Goal: Navigation & Orientation: Find specific page/section

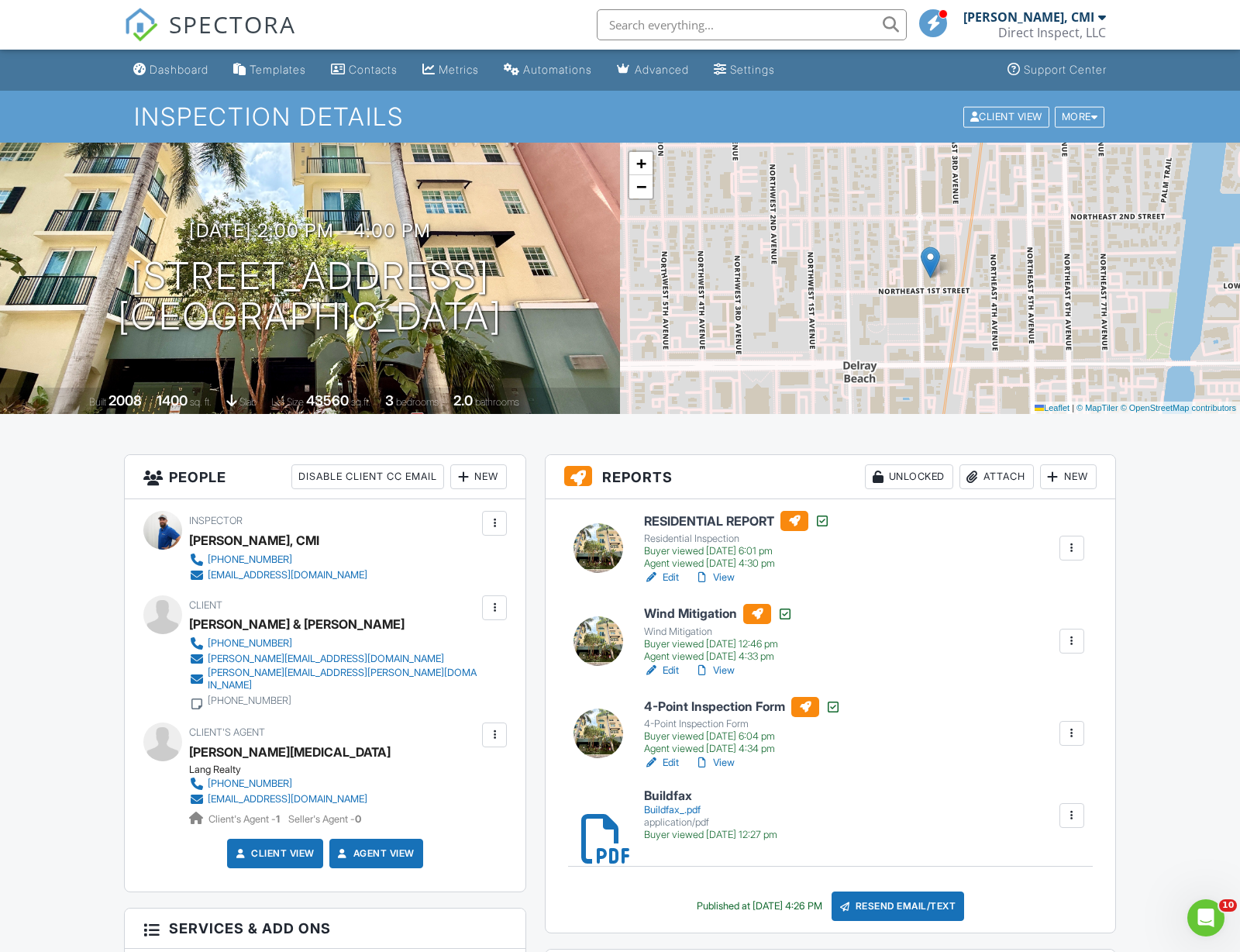
click at [174, 76] on link "Dashboard" at bounding box center [171, 70] width 87 height 29
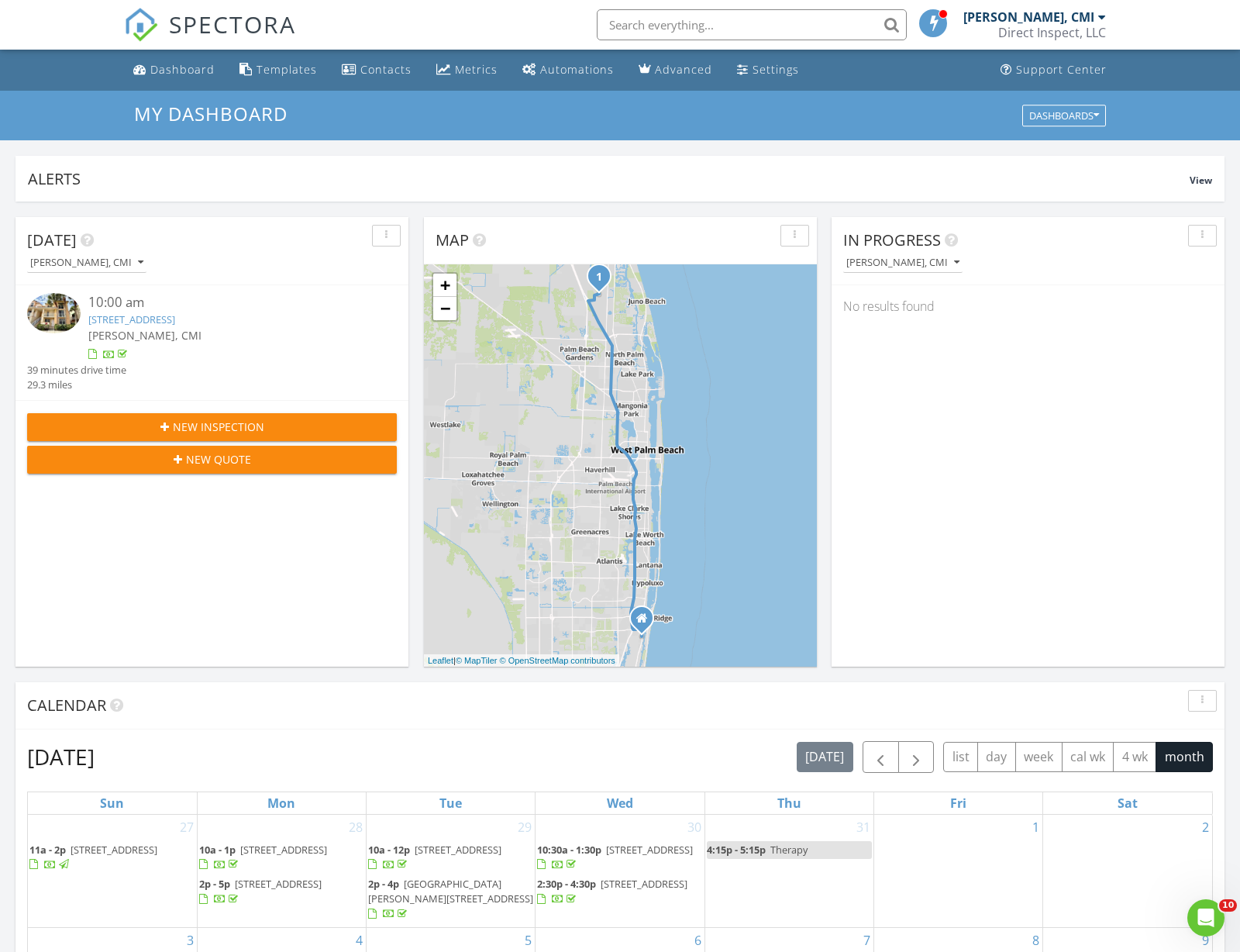
click at [49, 303] on img at bounding box center [54, 313] width 54 height 40
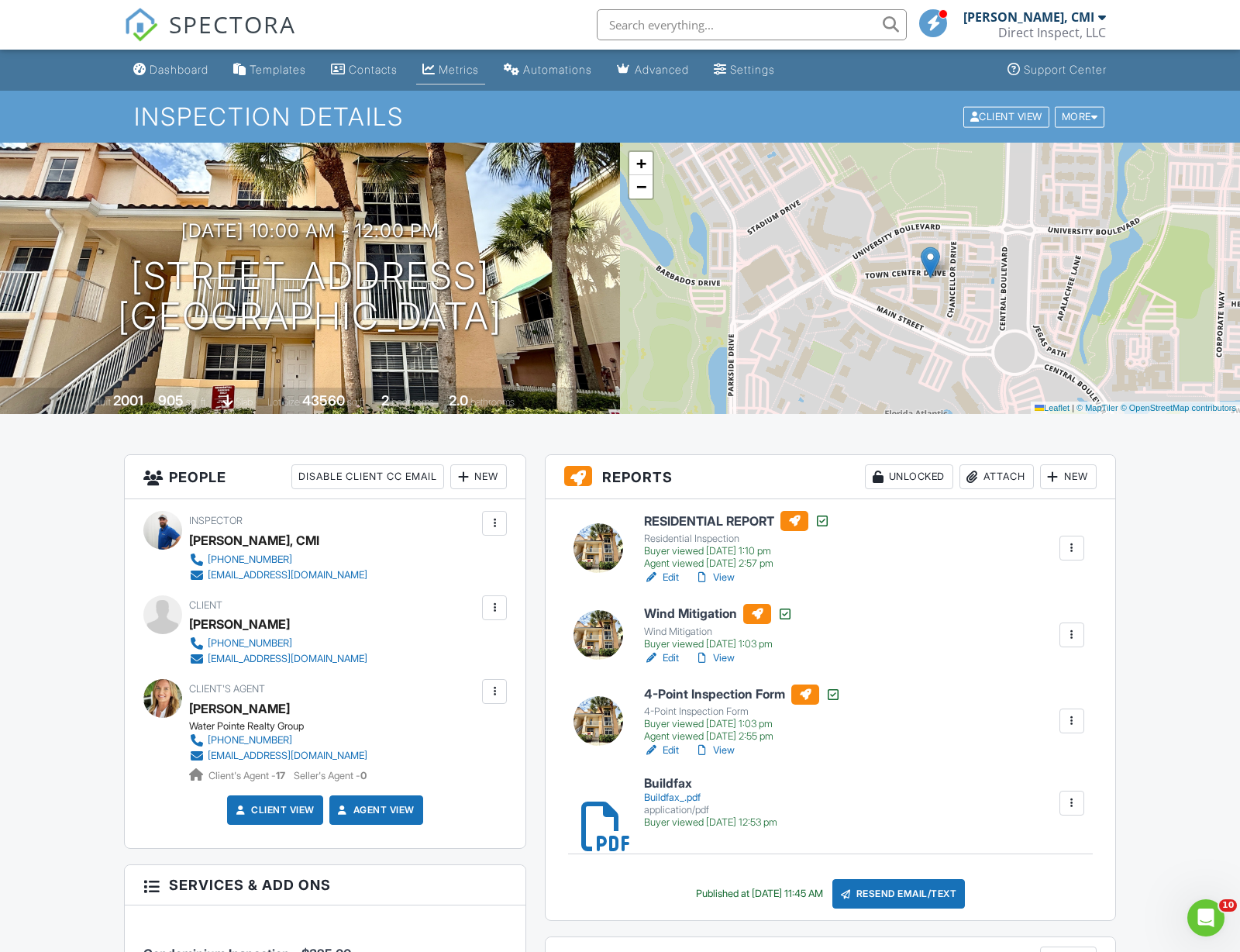
click at [454, 81] on link "Metrics" at bounding box center [451, 70] width 69 height 29
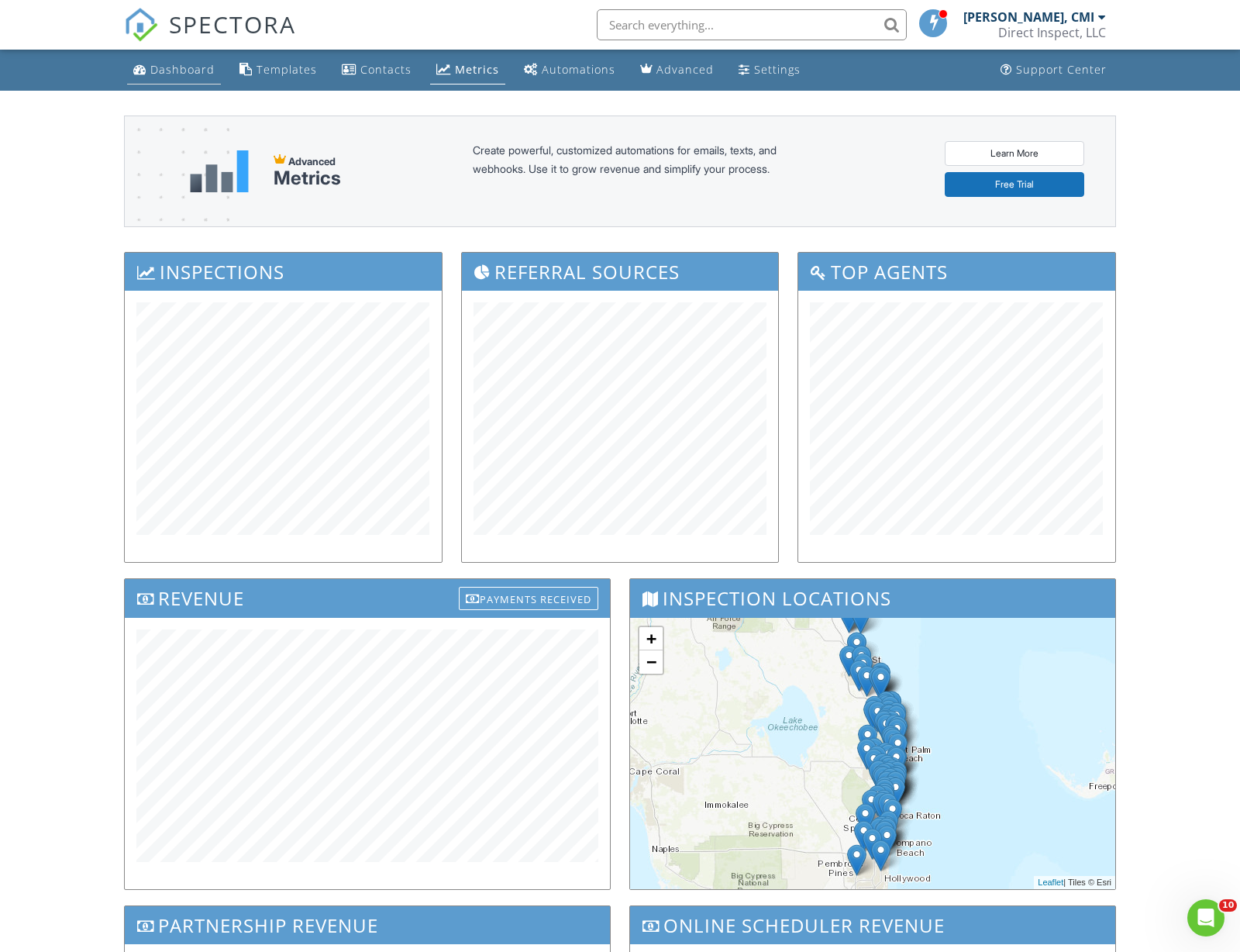
click at [156, 75] on div "Dashboard" at bounding box center [182, 70] width 64 height 15
